Goal: Information Seeking & Learning: Learn about a topic

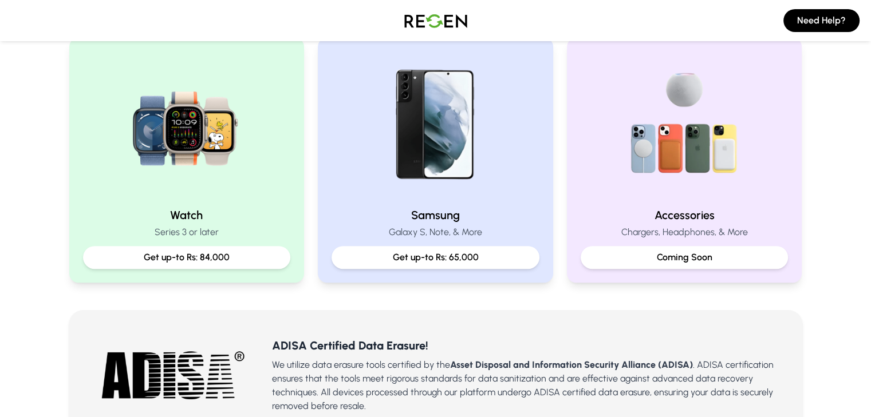
scroll to position [507, 0]
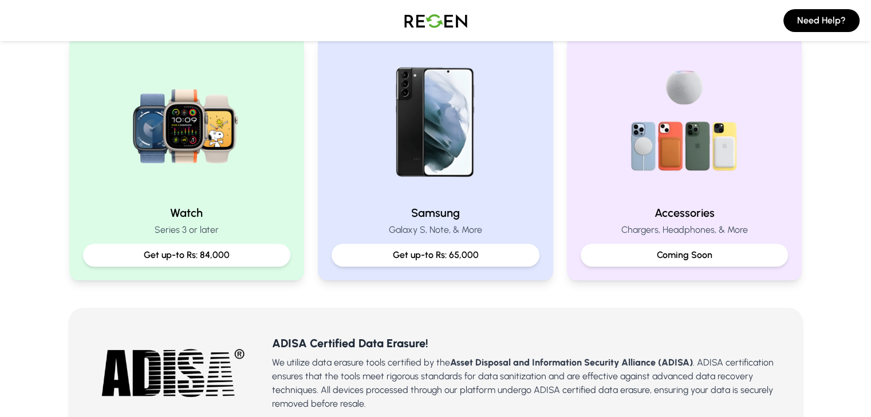
click at [474, 177] on img at bounding box center [435, 122] width 147 height 147
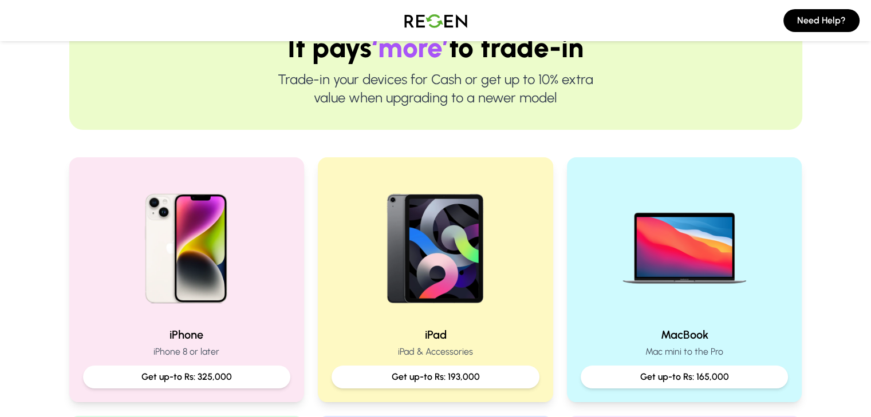
scroll to position [128, 0]
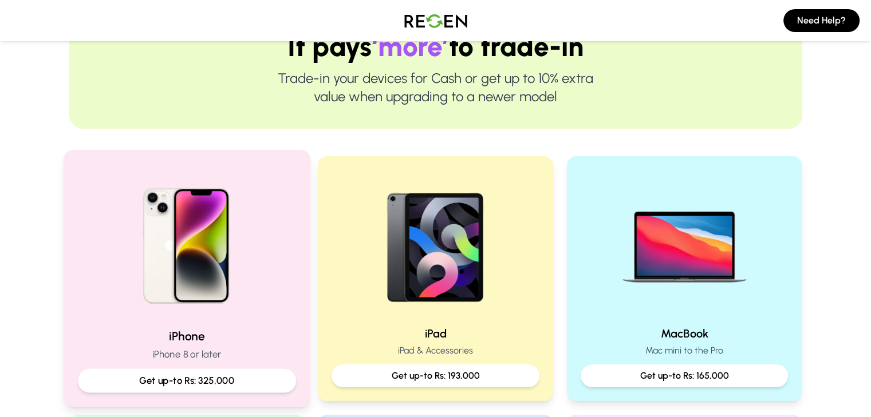
click at [174, 295] on img at bounding box center [186, 242] width 154 height 154
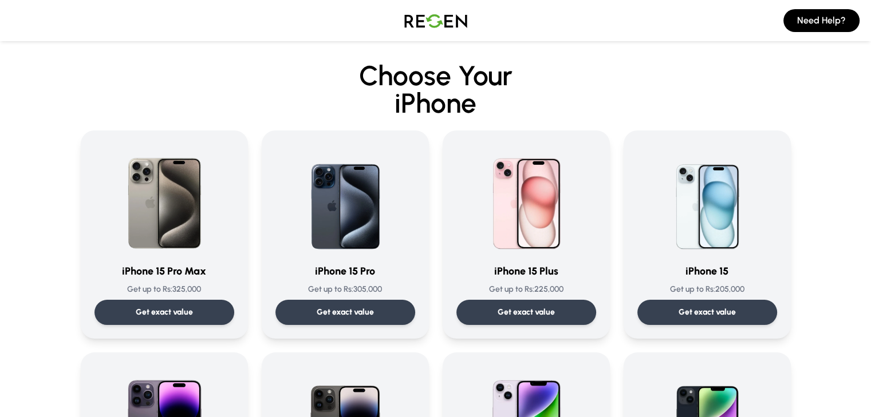
click at [174, 295] on p "Get up to Rs: 325,000" at bounding box center [164, 289] width 140 height 11
